Goal: Transaction & Acquisition: Purchase product/service

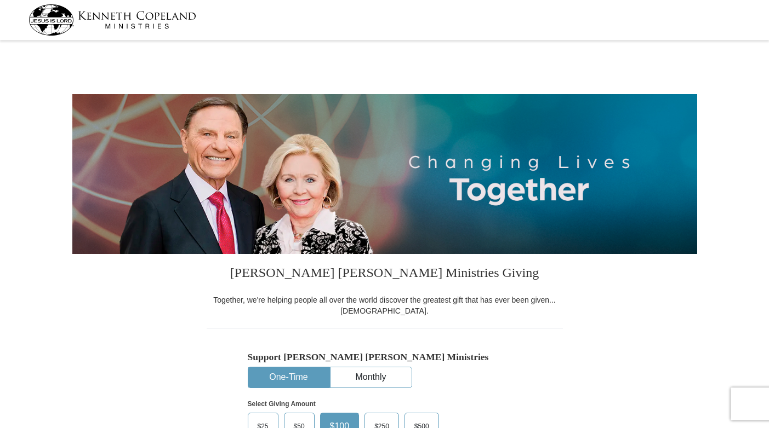
select select "CO"
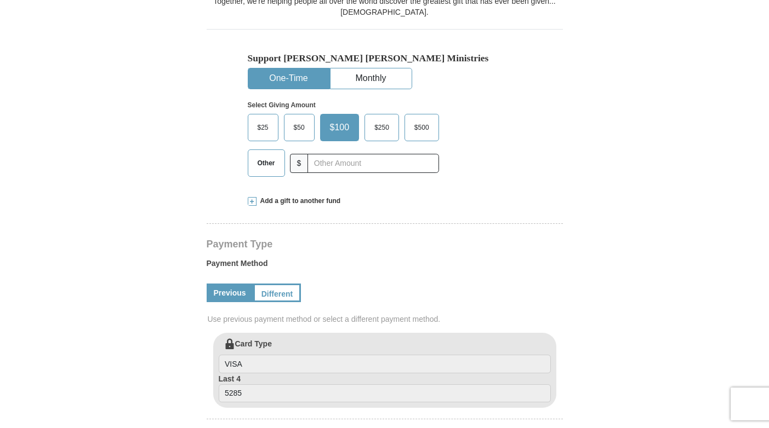
scroll to position [301, 0]
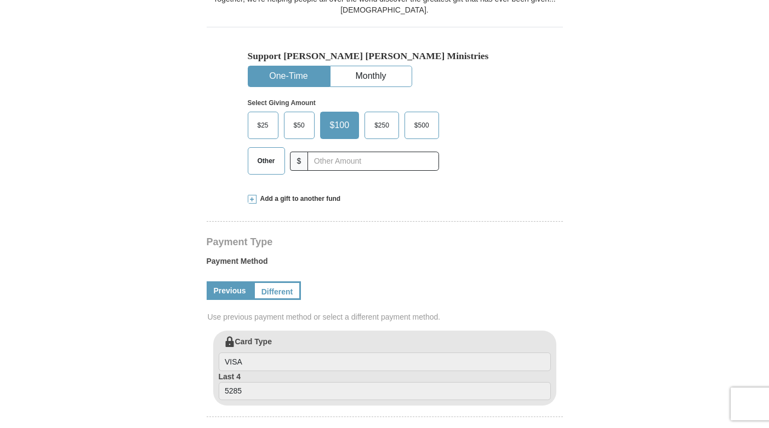
click at [259, 125] on span "$25" at bounding box center [263, 125] width 22 height 16
click at [0, 0] on input "$25" at bounding box center [0, 0] width 0 height 0
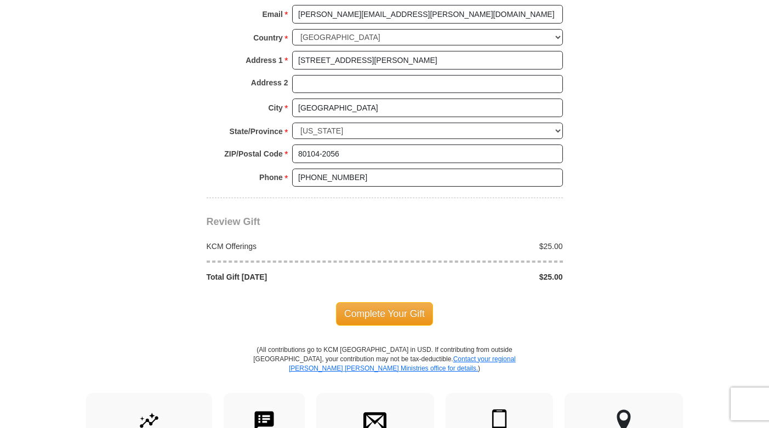
scroll to position [835, 0]
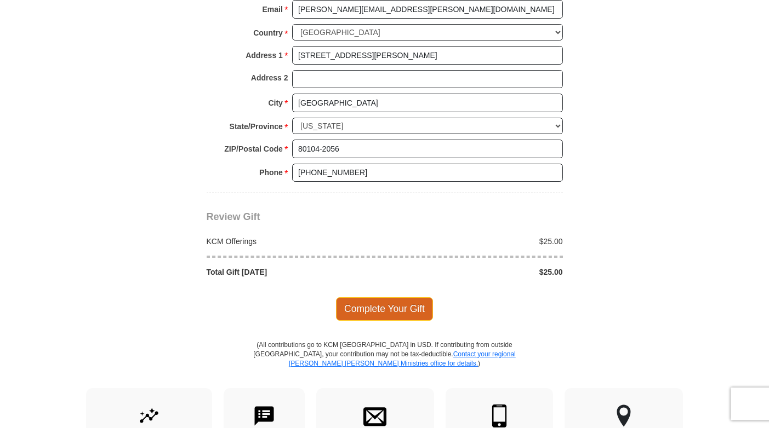
click at [373, 310] on span "Complete Your Gift" at bounding box center [384, 308] width 97 height 23
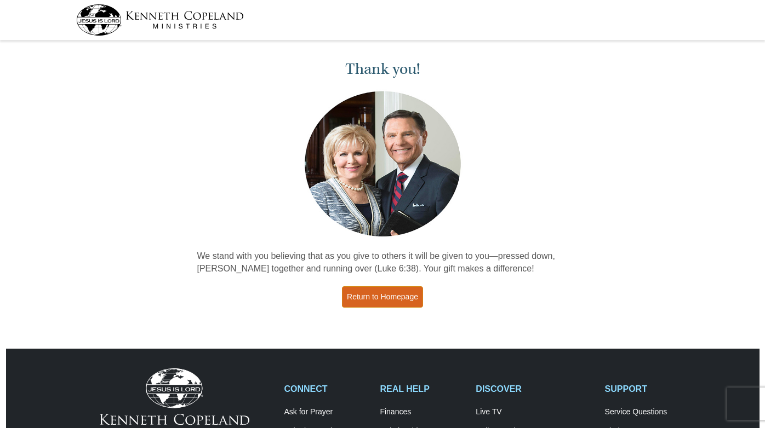
click at [381, 297] on link "Return to Homepage" at bounding box center [382, 296] width 81 height 21
